Goal: Task Accomplishment & Management: Manage account settings

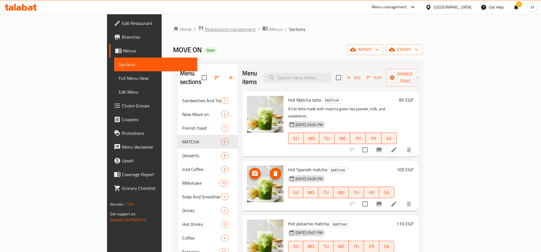
click at [205, 31] on span "Restaurants management" at bounding box center [230, 29] width 51 height 7
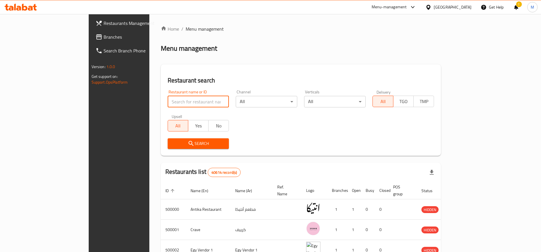
click at [175, 99] on input "search" at bounding box center [198, 101] width 61 height 11
paste input "693289"
type input "693289"
click button "Search" at bounding box center [198, 143] width 61 height 11
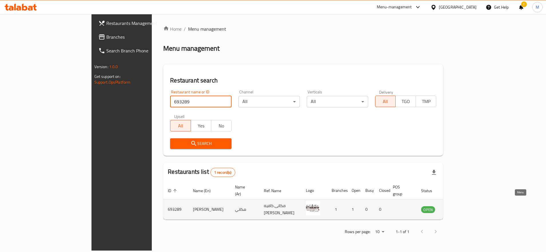
click at [458, 207] on icon "enhanced table" at bounding box center [454, 209] width 6 height 5
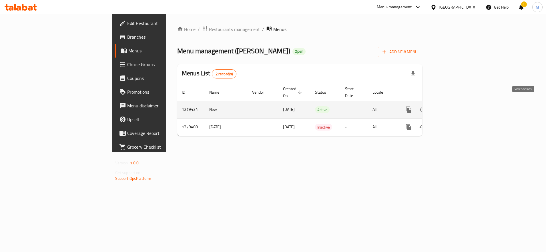
click at [453, 106] on icon "enhanced table" at bounding box center [450, 109] width 7 height 7
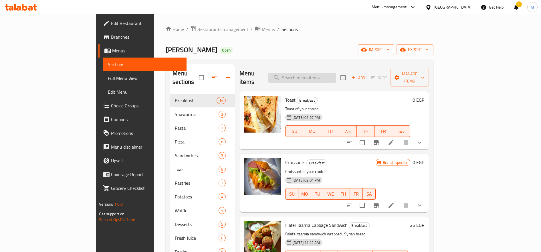
click at [336, 75] on input "search" at bounding box center [301, 78] width 67 height 10
paste input "فورنو"
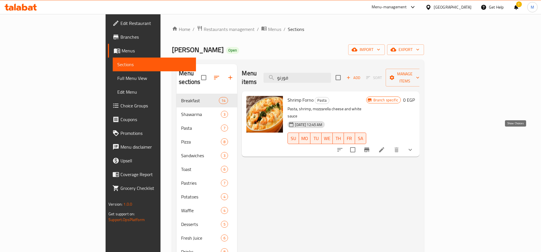
type input "فورنو"
click at [413, 146] on icon "show more" at bounding box center [410, 149] width 7 height 7
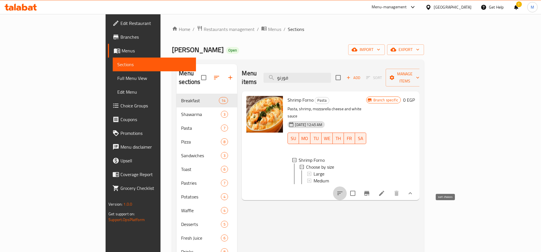
click at [342, 191] on icon "sort-choices" at bounding box center [339, 192] width 5 height 3
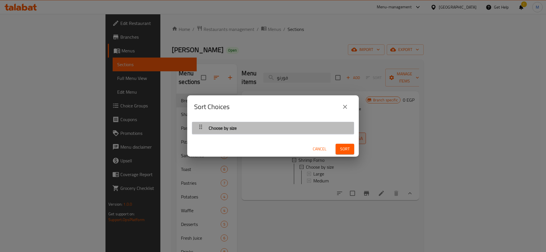
click at [283, 128] on div "Choose by size" at bounding box center [273, 128] width 156 height 14
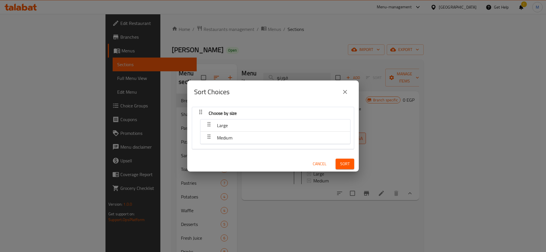
drag, startPoint x: 233, startPoint y: 138, endPoint x: 219, endPoint y: 131, distance: 15.7
click at [231, 127] on nav "Large Medium" at bounding box center [275, 131] width 150 height 25
drag, startPoint x: 208, startPoint y: 138, endPoint x: 214, endPoint y: 126, distance: 14.1
click at [214, 126] on nav "Choose by size Large Medium" at bounding box center [273, 128] width 162 height 43
click at [340, 164] on span "Sort" at bounding box center [344, 163] width 9 height 7
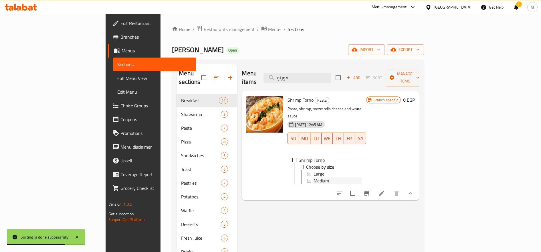
click at [313, 177] on span "Medium" at bounding box center [320, 180] width 15 height 7
click at [313, 170] on span "Large" at bounding box center [318, 173] width 11 height 7
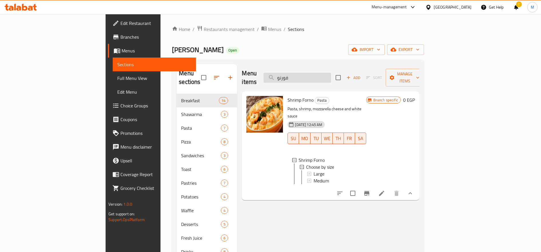
click at [331, 73] on input "فورنو" at bounding box center [296, 78] width 67 height 10
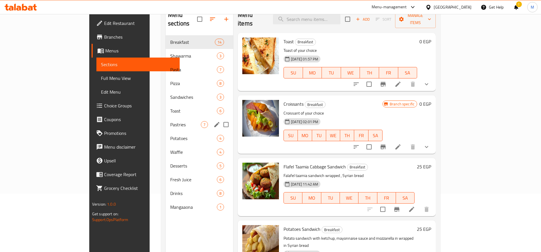
scroll to position [80, 0]
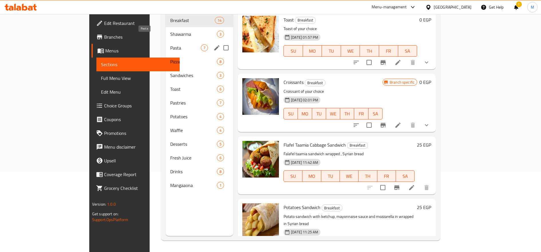
click at [170, 44] on span "Pasta" at bounding box center [185, 47] width 31 height 7
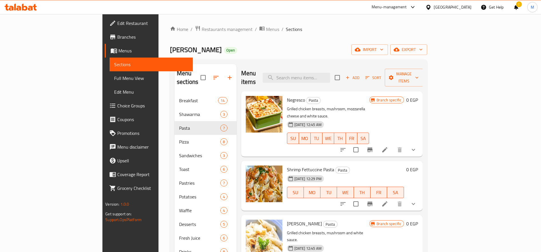
click at [420, 197] on button "show more" at bounding box center [413, 204] width 14 height 14
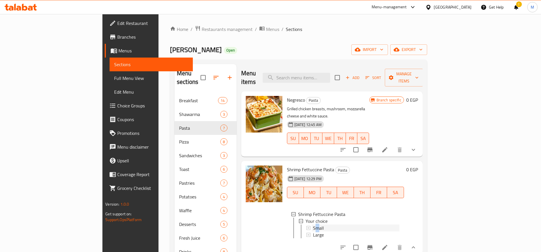
click at [313, 224] on span "Small" at bounding box center [318, 227] width 11 height 7
click at [313, 231] on span "Large" at bounding box center [318, 234] width 11 height 7
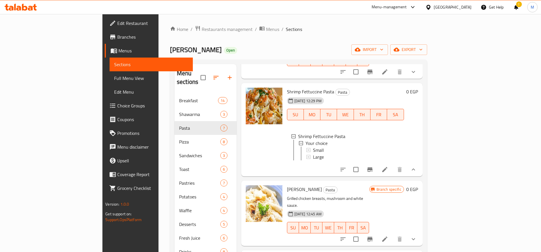
scroll to position [143, 0]
